Goal: Task Accomplishment & Management: Manage account settings

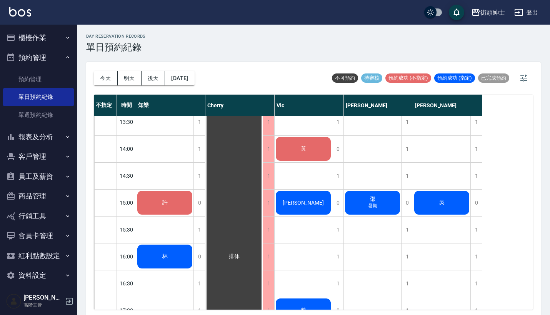
scroll to position [225, 0]
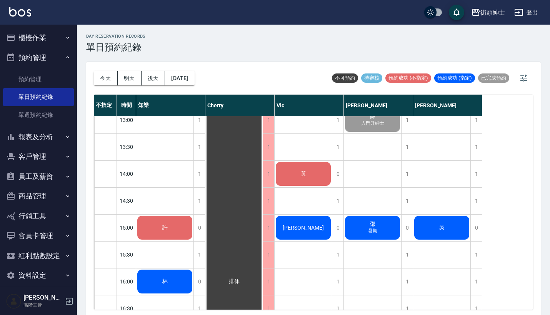
click at [194, 106] on div "吳" at bounding box center [164, 93] width 57 height 26
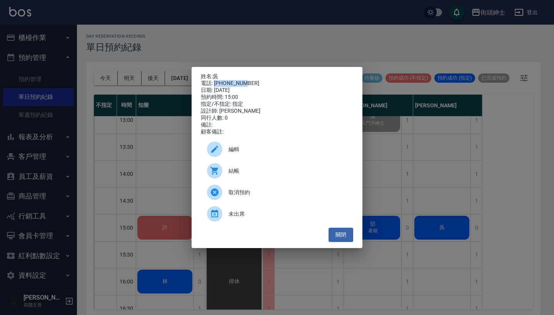
drag, startPoint x: 216, startPoint y: 81, endPoint x: 256, endPoint y: 81, distance: 40.8
click at [256, 81] on div "電話: 0922013029" at bounding box center [277, 83] width 152 height 7
copy div "0922013029"
click at [395, 75] on div "姓名: 吳 電話: 0922013029 日期: 2025/08/21 預約時間: 15:00 指定/不指定: 指定 設計師: eric 同行人數: 0 備註…" at bounding box center [277, 157] width 554 height 315
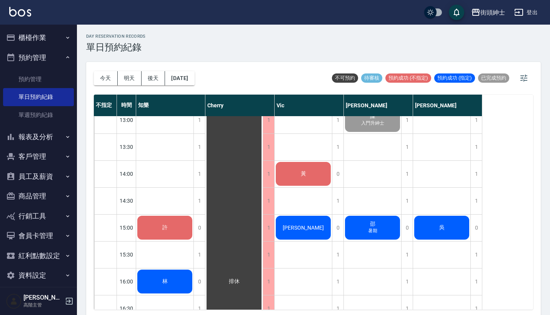
scroll to position [237, 0]
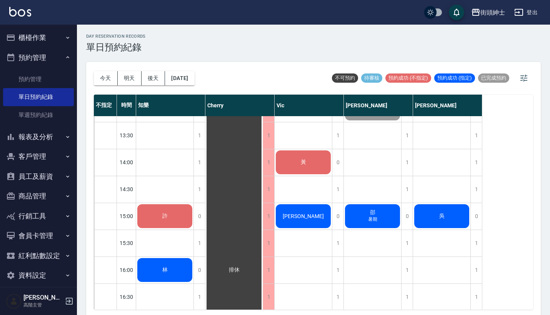
click at [194, 95] on div "吳" at bounding box center [164, 82] width 57 height 26
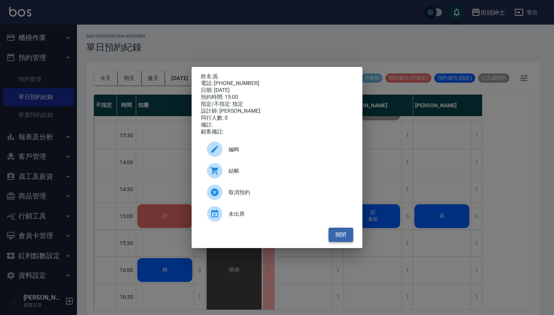
click at [342, 237] on button "關閉" at bounding box center [341, 235] width 25 height 14
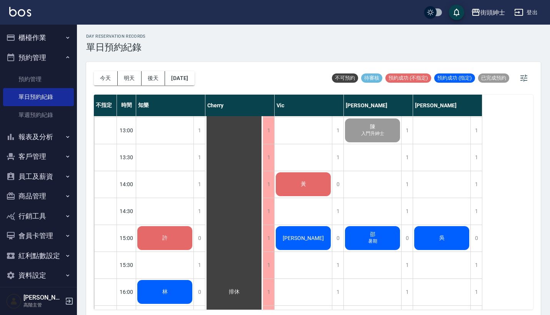
scroll to position [220, 0]
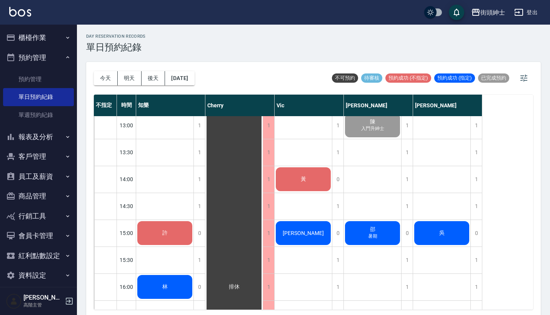
click at [194, 112] on div "吳" at bounding box center [164, 98] width 57 height 26
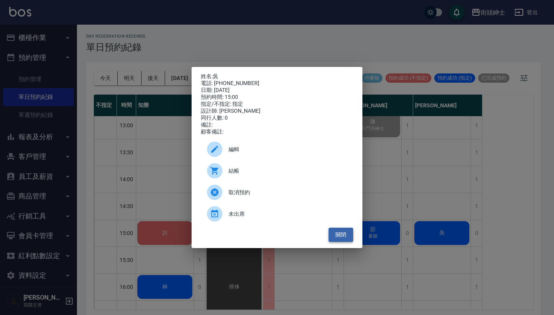
click at [348, 234] on button "關閉" at bounding box center [341, 235] width 25 height 14
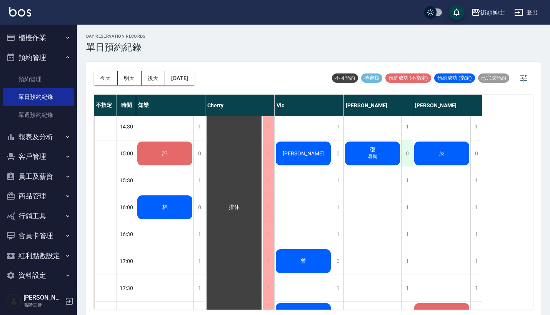
scroll to position [278, 0]
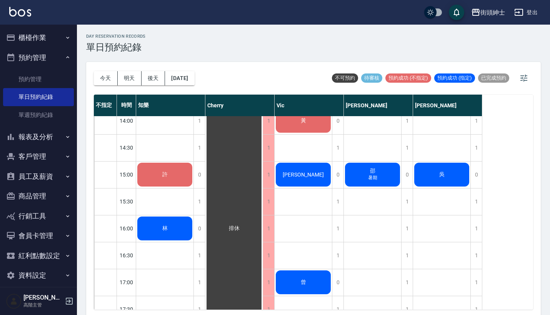
click at [180, 43] on span "吳" at bounding box center [165, 40] width 30 height 7
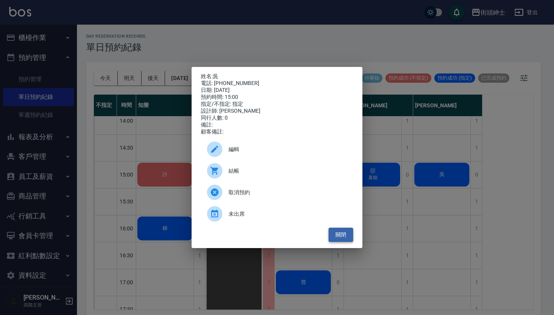
click at [334, 236] on button "關閉" at bounding box center [341, 235] width 25 height 14
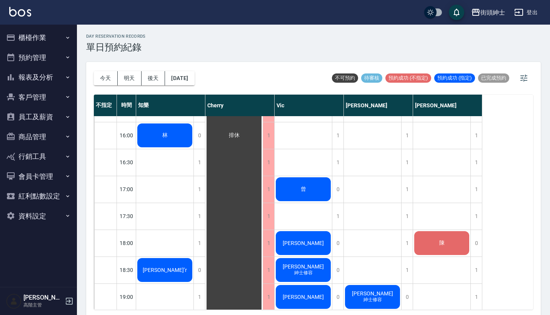
scroll to position [374, 0]
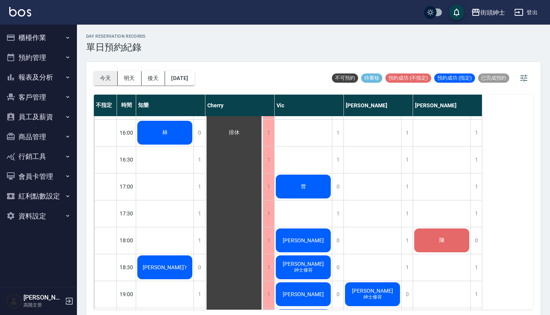
click at [105, 79] on button "今天" at bounding box center [106, 78] width 24 height 14
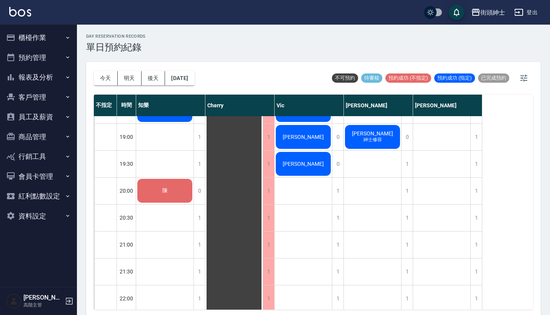
scroll to position [543, 0]
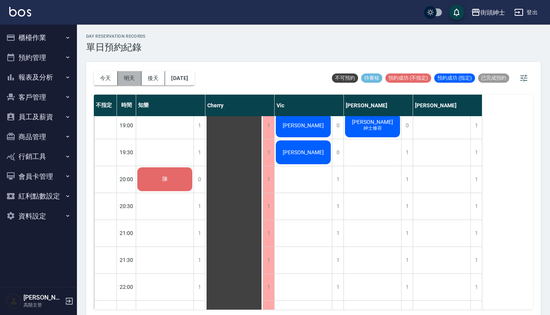
click at [129, 80] on button "明天" at bounding box center [130, 78] width 24 height 14
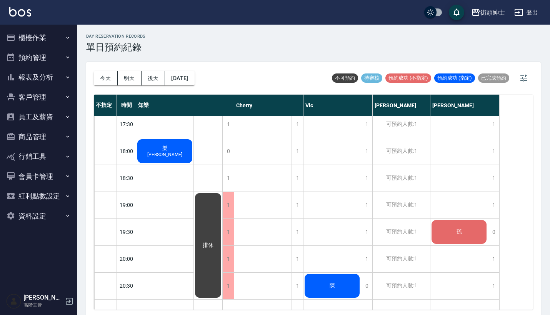
scroll to position [472, 0]
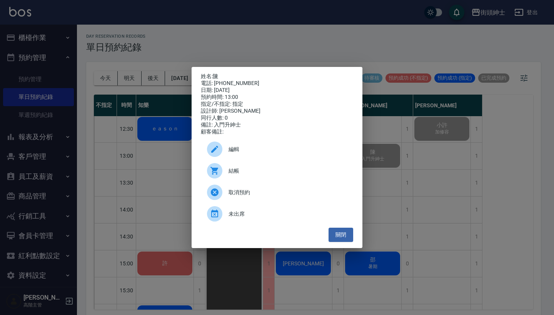
click at [286, 43] on div "姓名: 陳 電話: [PHONE_NUMBER] 日期: [DATE] 預約時間: 13:00 指定/不指定: 指定 設計師: [PERSON_NAME] 同…" at bounding box center [277, 157] width 554 height 315
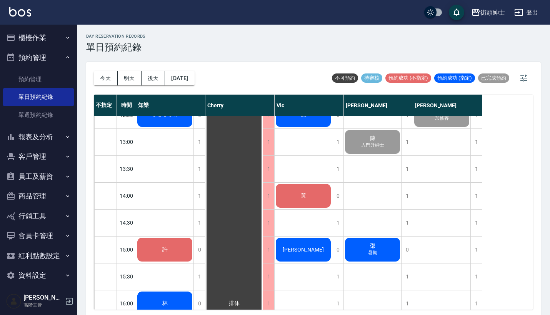
scroll to position [206, 0]
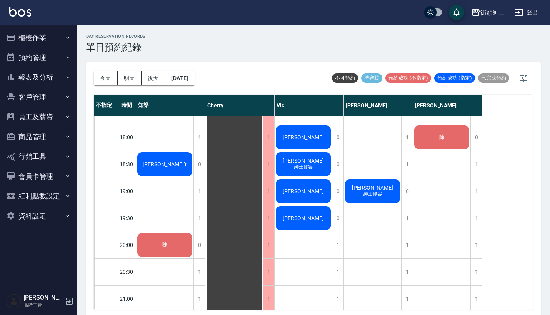
scroll to position [476, 0]
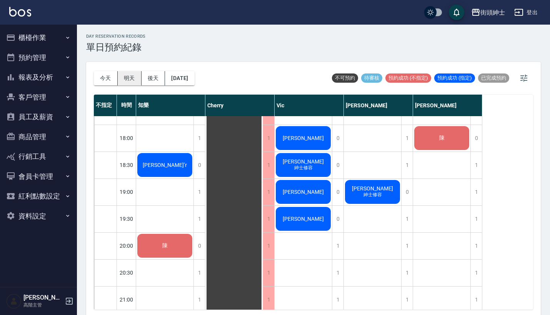
click at [128, 79] on button "明天" at bounding box center [130, 78] width 24 height 14
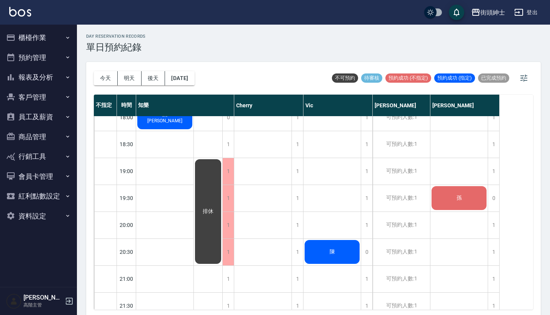
scroll to position [497, 0]
click at [296, 167] on div "1" at bounding box center [298, 172] width 12 height 27
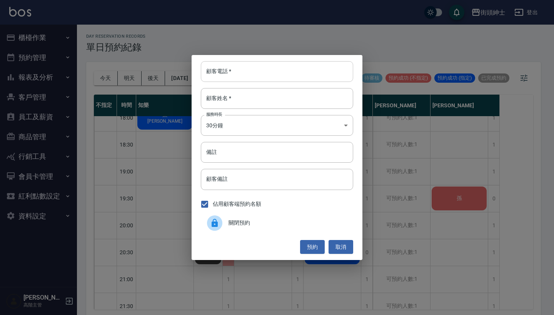
paste input "Mike 電話：0981931976"
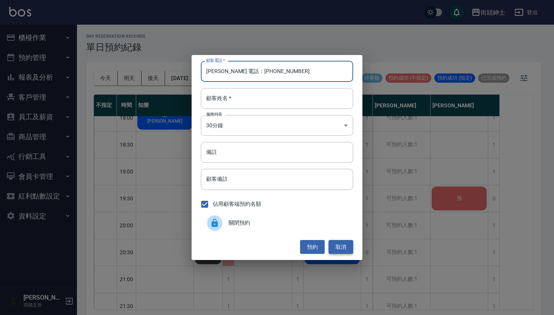
type input "Mike 電話：0981931976"
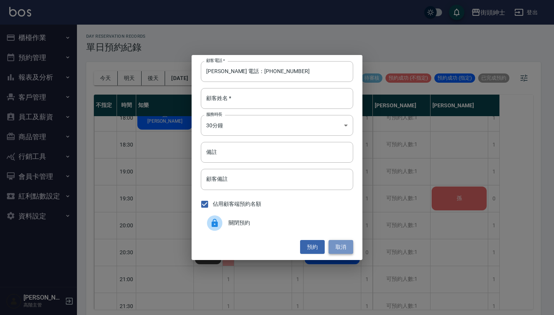
click at [341, 246] on button "取消" at bounding box center [341, 247] width 25 height 14
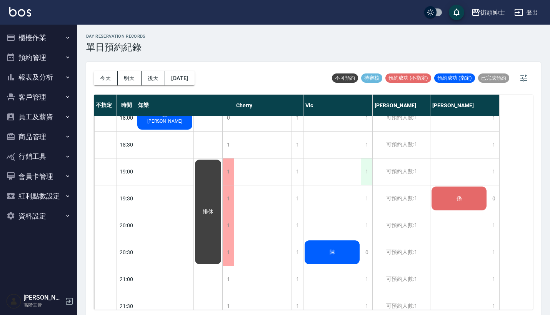
click at [368, 169] on div "1" at bounding box center [367, 172] width 12 height 27
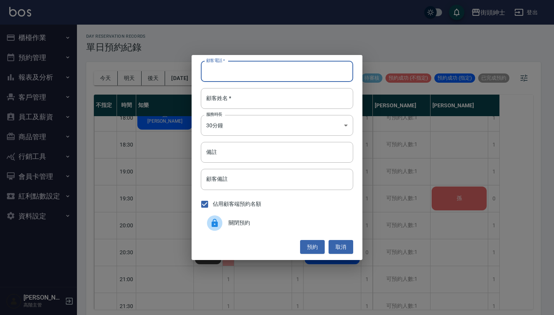
paste input "Mike 電話：0981931976"
type input "Mike 電話：0981931976"
type input "v"
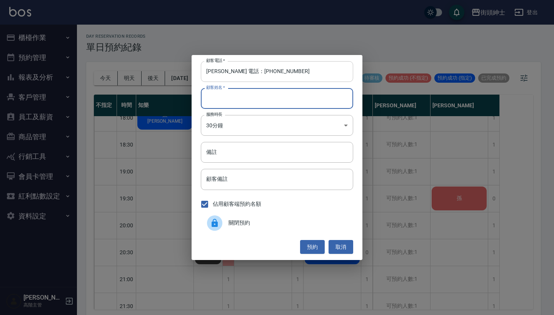
paste input "Mike 電話：0981931976"
type input "Mike 電話：0981931976"
drag, startPoint x: 236, startPoint y: 73, endPoint x: 174, endPoint y: 73, distance: 61.2
click at [174, 73] on div "顧客電話   * Mike 電話：0981931976 顧客電話   * 顧客姓名   * Mike 電話：0981931976 顧客姓名   * 服務時長 …" at bounding box center [277, 157] width 554 height 315
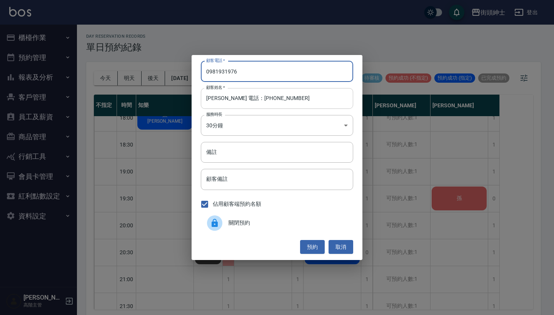
type input "0981931976"
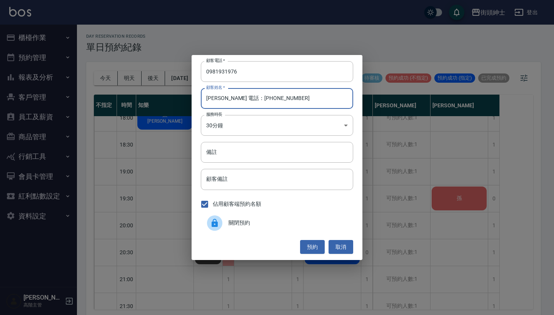
drag, startPoint x: 276, startPoint y: 103, endPoint x: 220, endPoint y: 100, distance: 56.3
click at [220, 100] on input "Mike 電話：0981931976" at bounding box center [277, 98] width 152 height 21
type input "Mike"
click at [314, 247] on button "預約" at bounding box center [312, 247] width 25 height 14
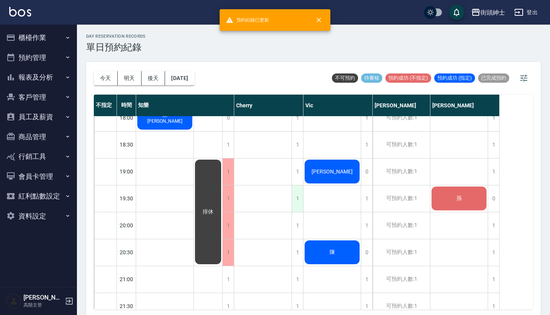
click at [298, 203] on div "1" at bounding box center [298, 199] width 12 height 27
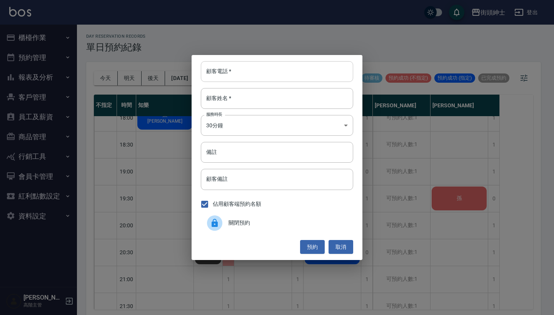
paste input "Mike 電話：0981931976"
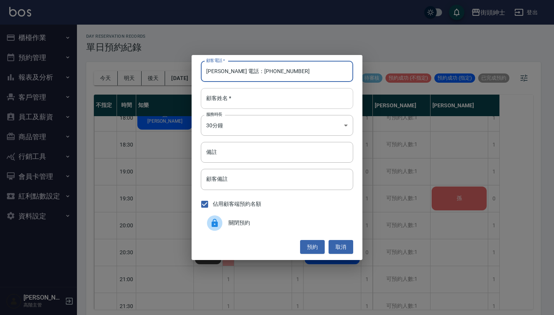
type input "Mike 電話：0981931976"
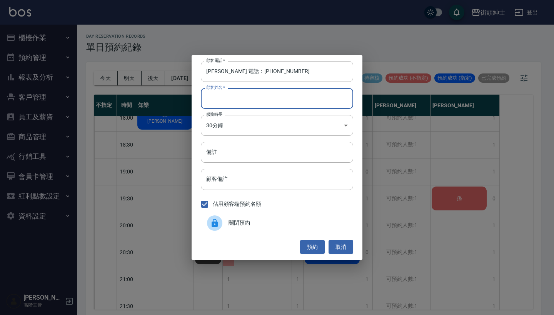
paste input "Mike 電話：0981931976"
type input "Mike 電話：0981931976"
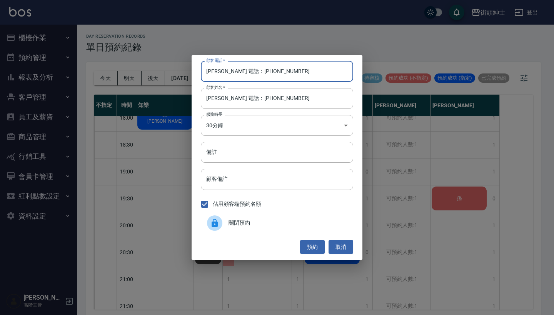
drag, startPoint x: 236, startPoint y: 72, endPoint x: 201, endPoint y: 72, distance: 34.6
click at [202, 72] on input "Mike 電話：0981931976" at bounding box center [277, 71] width 152 height 21
type input "0981931976"
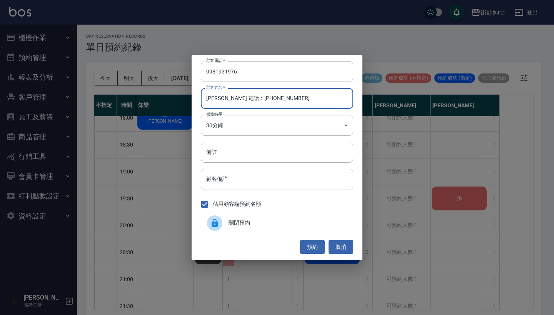
drag, startPoint x: 279, startPoint y: 102, endPoint x: 218, endPoint y: 102, distance: 60.8
click at [218, 102] on input "Mike 電話：0981931976" at bounding box center [277, 98] width 152 height 21
type input "Mike"
click at [307, 246] on button "預約" at bounding box center [312, 247] width 25 height 14
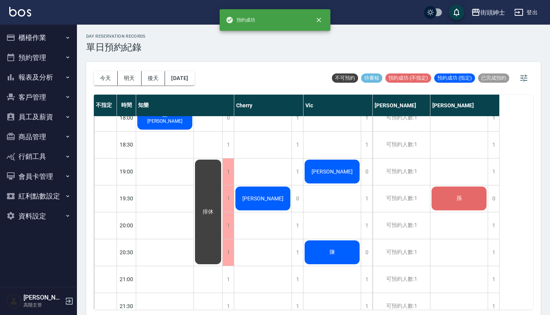
click at [194, 131] on div "Mike" at bounding box center [164, 118] width 57 height 26
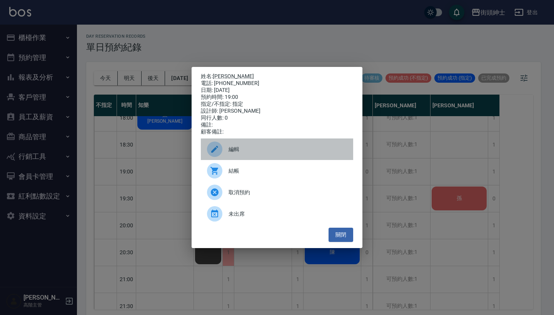
click at [275, 153] on span "編輯" at bounding box center [288, 149] width 119 height 8
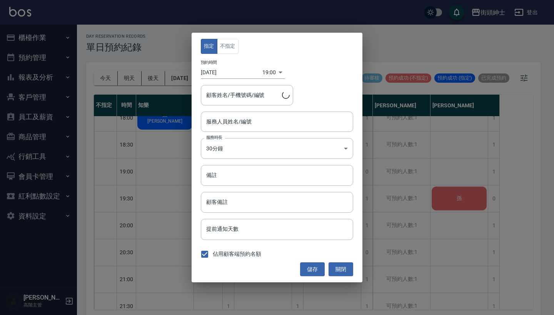
type input "Vic(無代號)"
type input "Mike/0981931976"
click at [223, 45] on button "不指定" at bounding box center [228, 46] width 22 height 15
click at [310, 265] on button "儲存" at bounding box center [312, 269] width 25 height 14
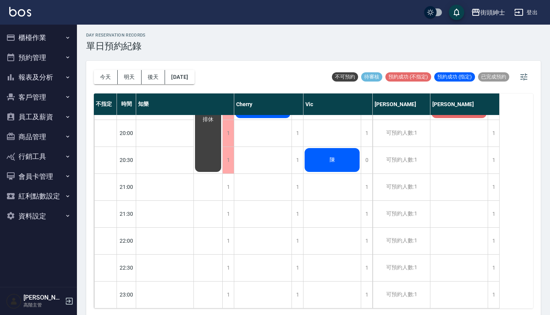
scroll to position [594, 0]
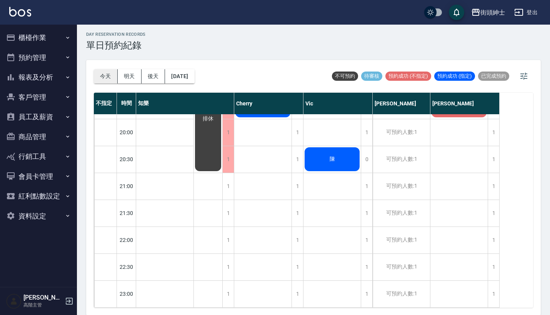
click at [105, 70] on button "今天" at bounding box center [106, 76] width 24 height 14
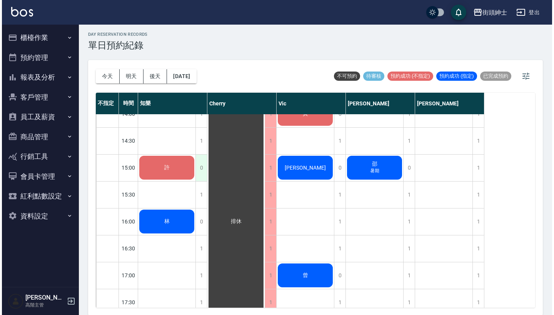
scroll to position [311, 0]
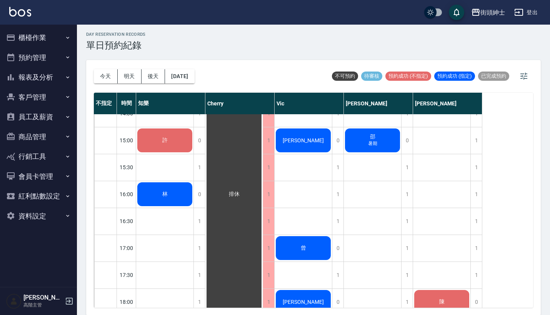
click at [167, 9] on span "暑期" at bounding box center [165, 9] width 3 height 0
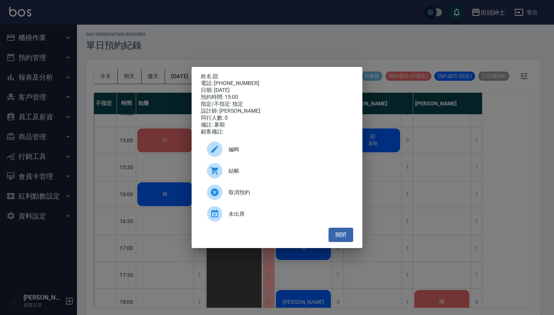
click at [246, 175] on span "結帳" at bounding box center [288, 171] width 119 height 8
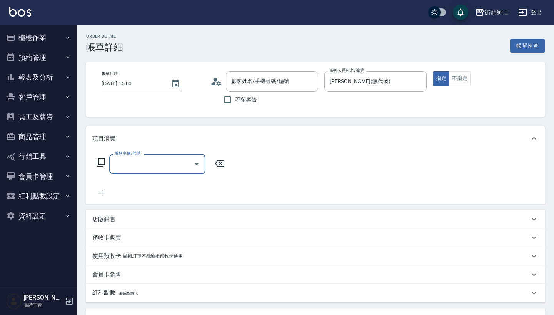
type input "邵/0976815265/null"
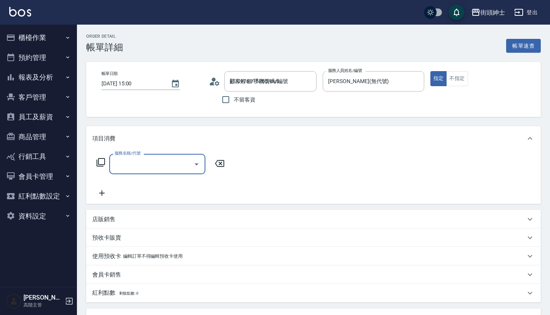
click at [147, 162] on input "服務名稱/代號" at bounding box center [152, 163] width 78 height 13
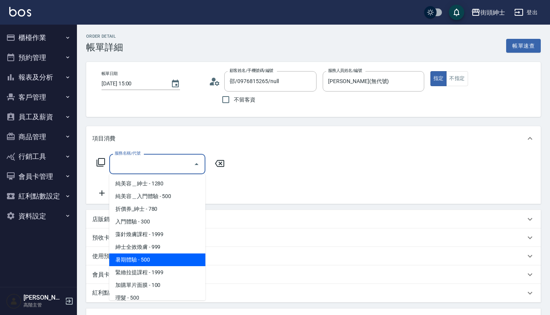
click at [143, 261] on span "暑期體驗 - 500" at bounding box center [157, 260] width 96 height 13
type input "暑期體驗"
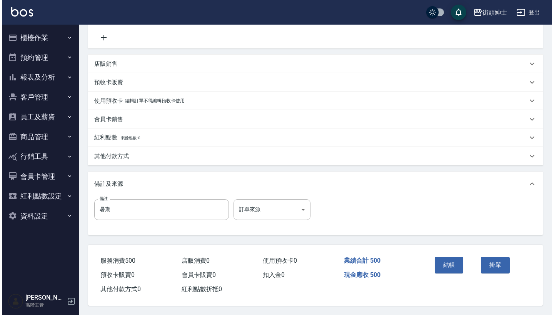
scroll to position [159, 0]
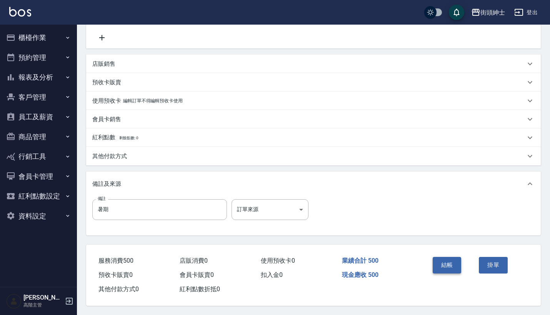
click at [453, 265] on button "結帳" at bounding box center [447, 265] width 29 height 16
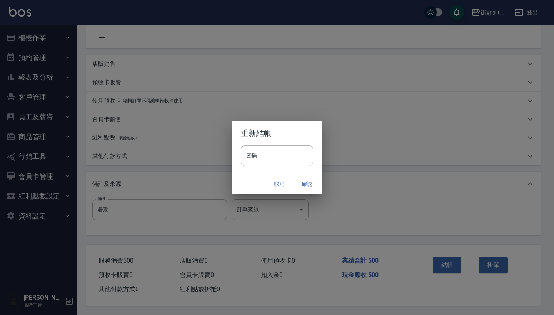
click at [311, 183] on button "確認" at bounding box center [307, 184] width 25 height 14
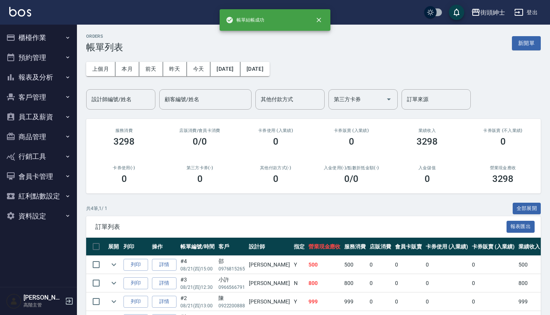
click at [58, 62] on button "預約管理" at bounding box center [38, 58] width 71 height 20
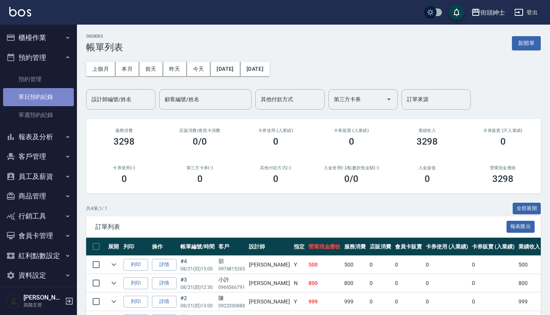
click at [51, 102] on link "單日預約紀錄" at bounding box center [38, 97] width 71 height 18
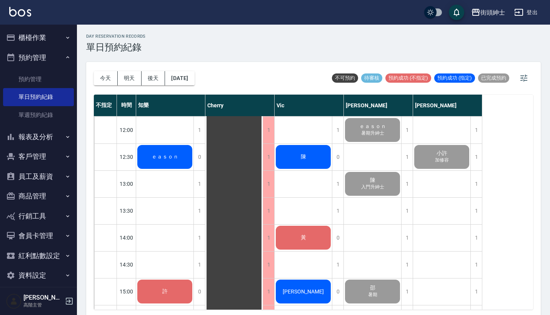
scroll to position [160, 0]
